Goal: Information Seeking & Learning: Find specific fact

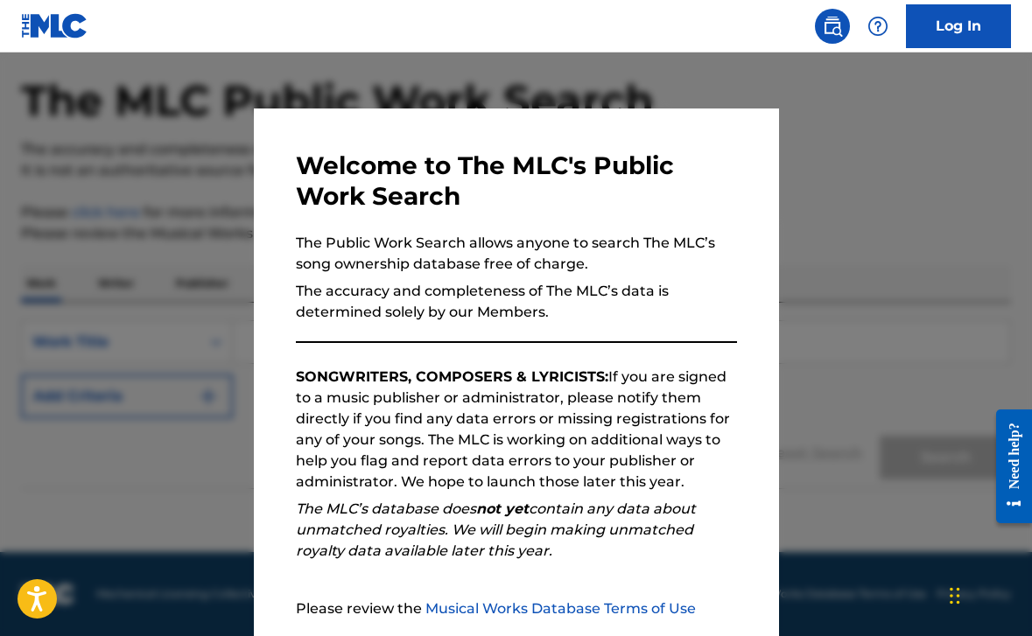
scroll to position [164, 0]
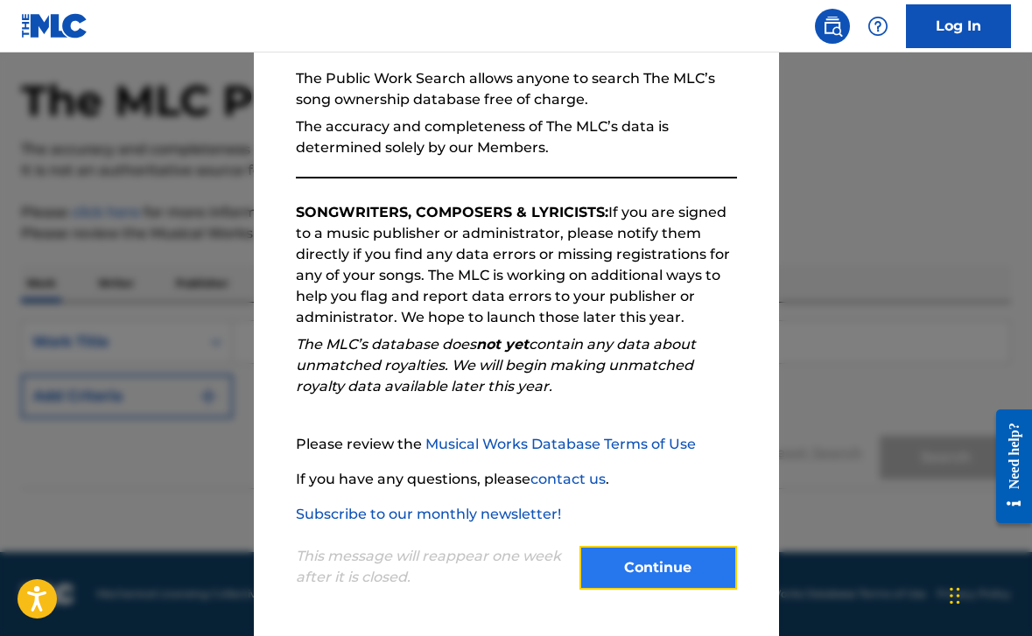
click at [669, 567] on button "Continue" at bounding box center [657, 568] width 157 height 44
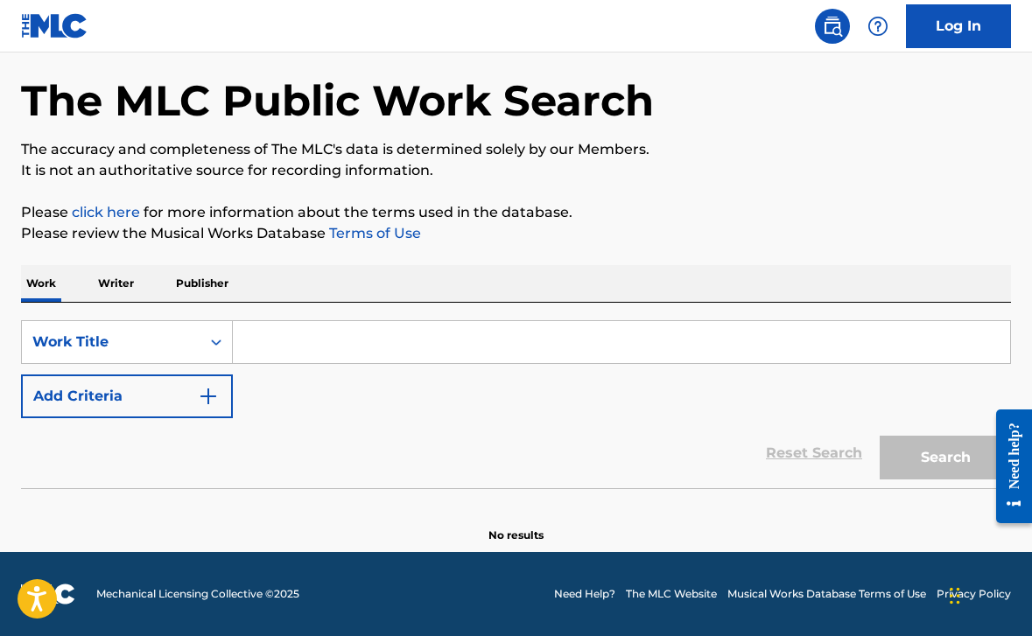
click at [289, 341] on input "Search Form" at bounding box center [621, 342] width 777 height 42
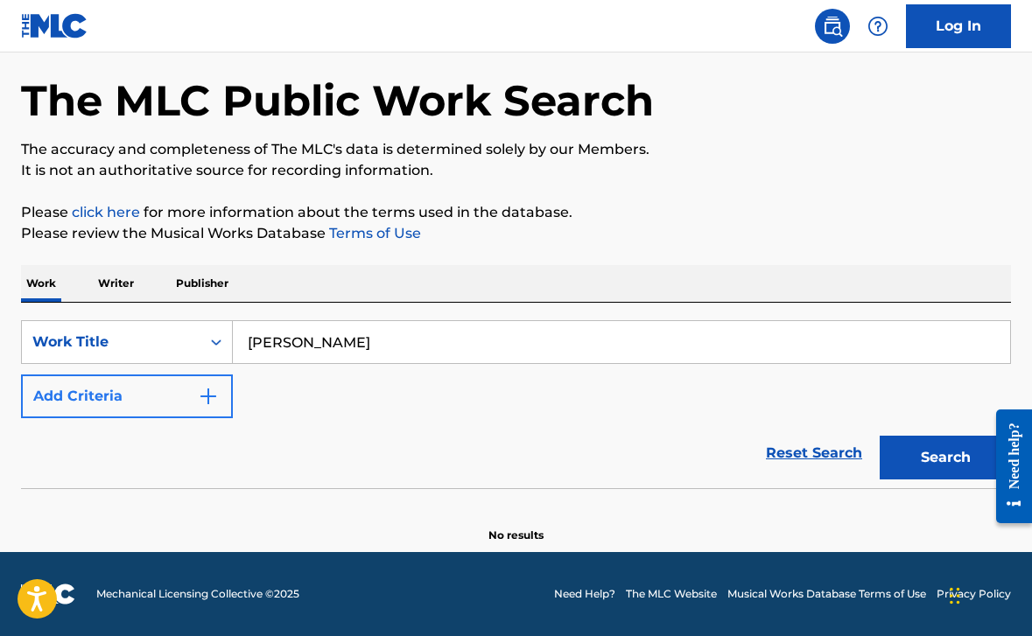
type input "[PERSON_NAME]"
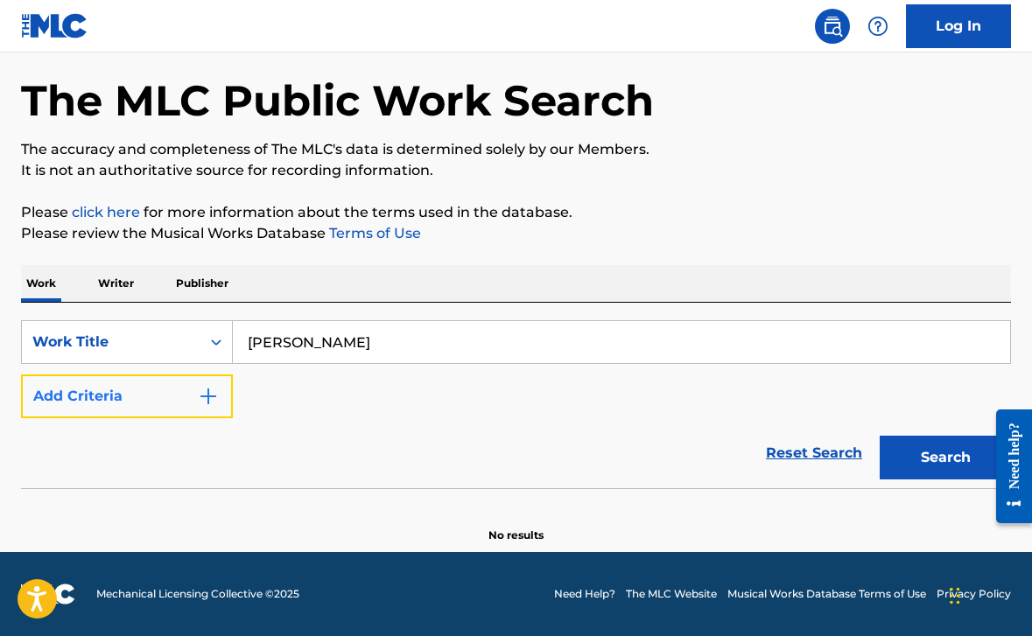
click at [196, 399] on button "Add Criteria" at bounding box center [127, 396] width 212 height 44
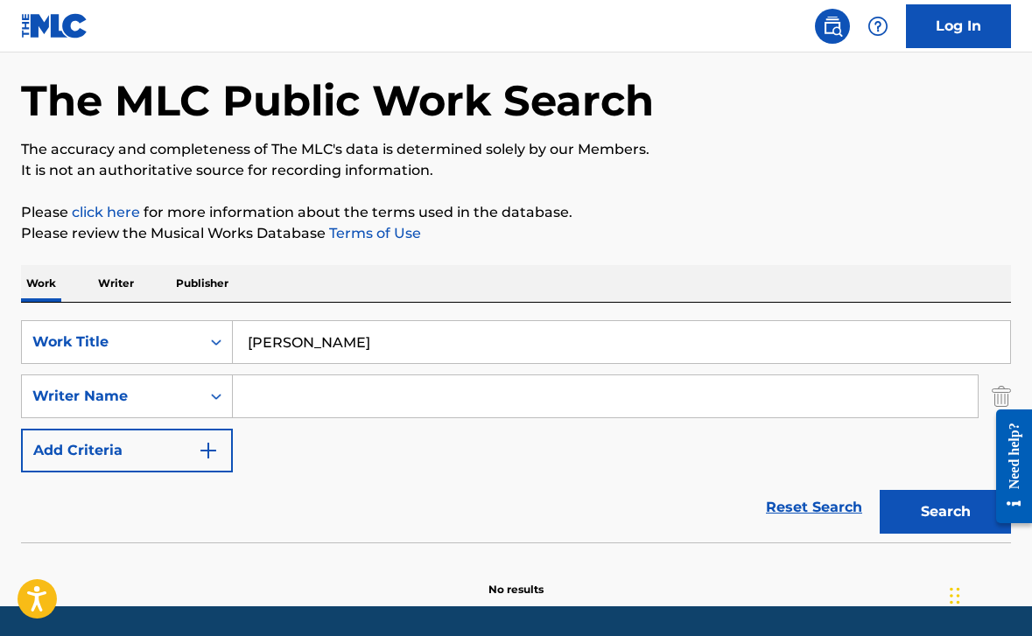
click at [327, 398] on input "Search Form" at bounding box center [605, 396] width 745 height 42
type input "guedez"
click at [944, 511] on button "Search" at bounding box center [944, 512] width 131 height 44
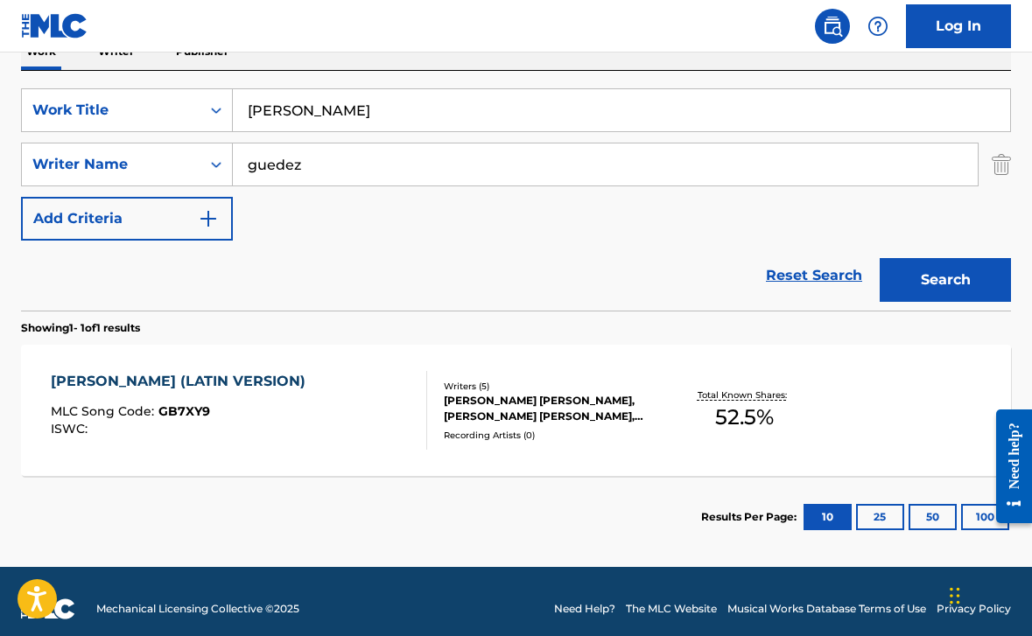
scroll to position [302, 0]
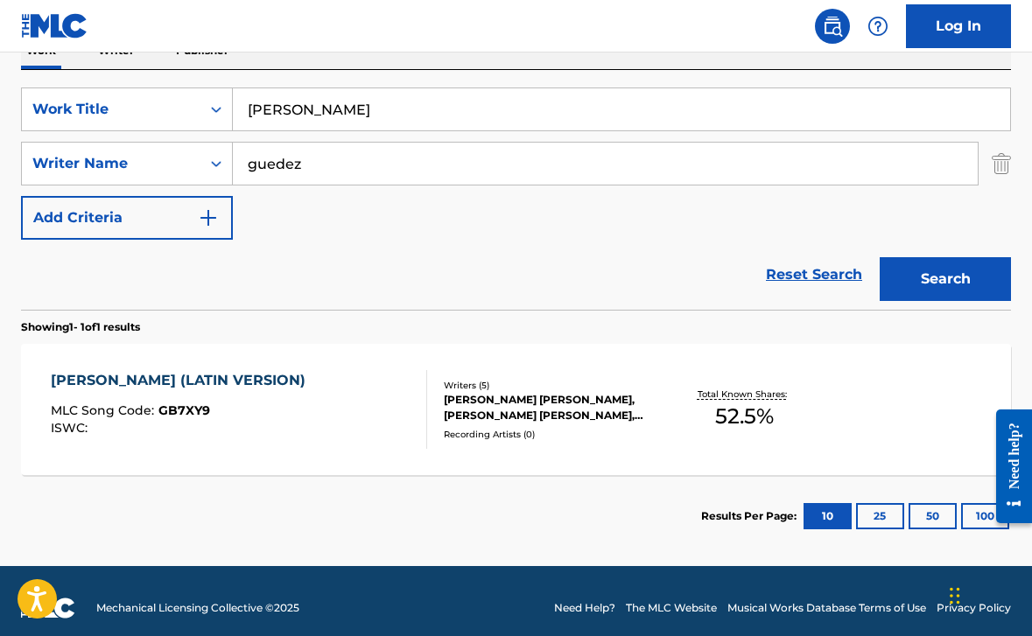
click at [317, 436] on div "[PERSON_NAME] (LATIN VERSION) MLC Song Code : GB7XY9 ISWC :" at bounding box center [239, 409] width 376 height 79
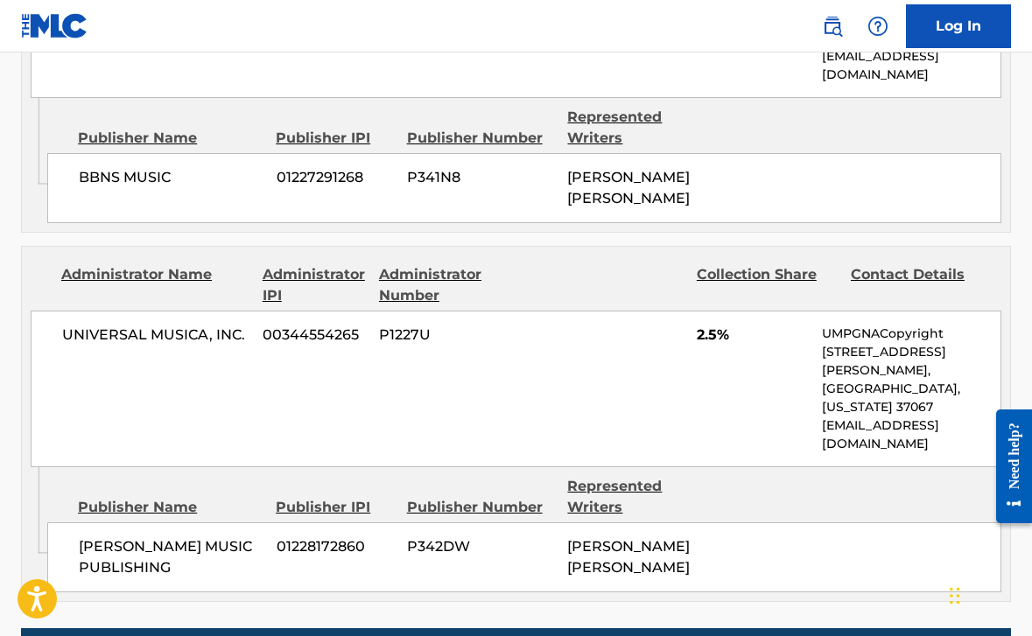
scroll to position [2384, 0]
